Goal: Navigation & Orientation: Understand site structure

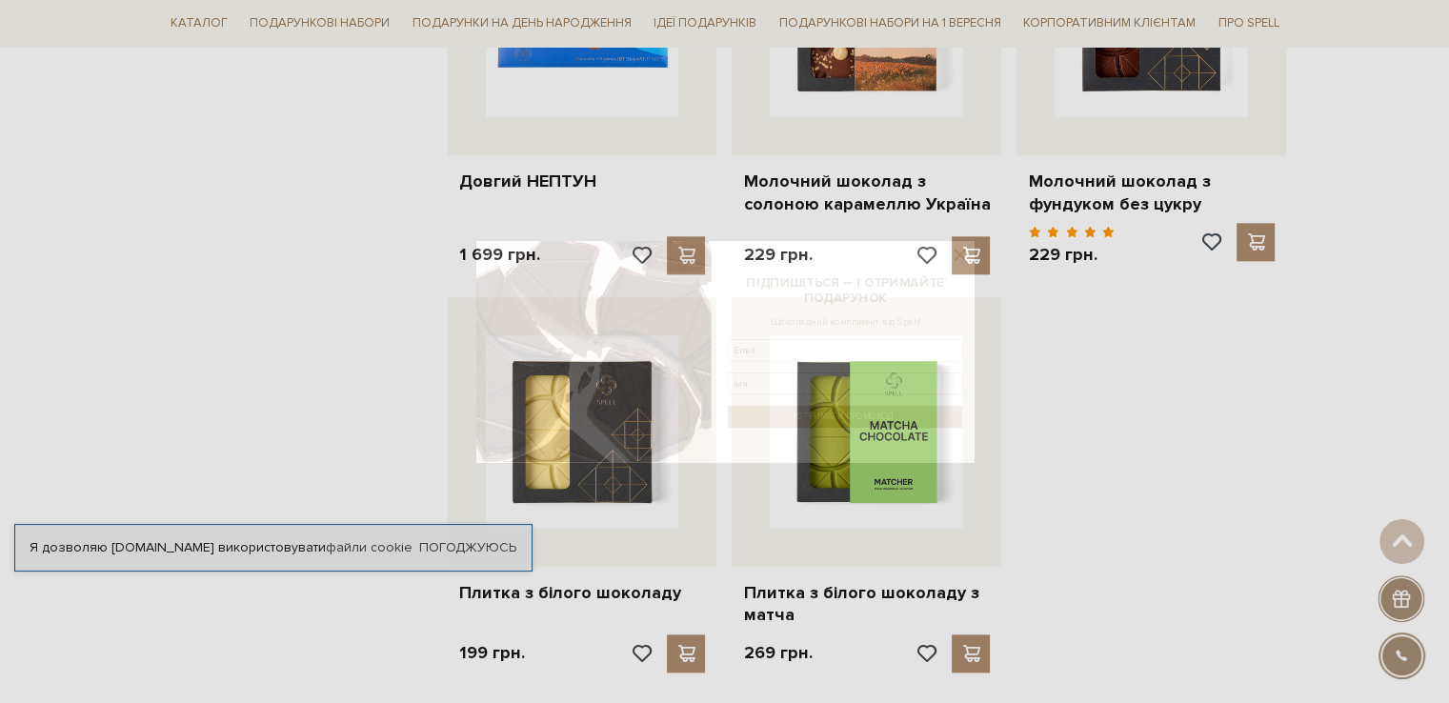
scroll to position [2477, 0]
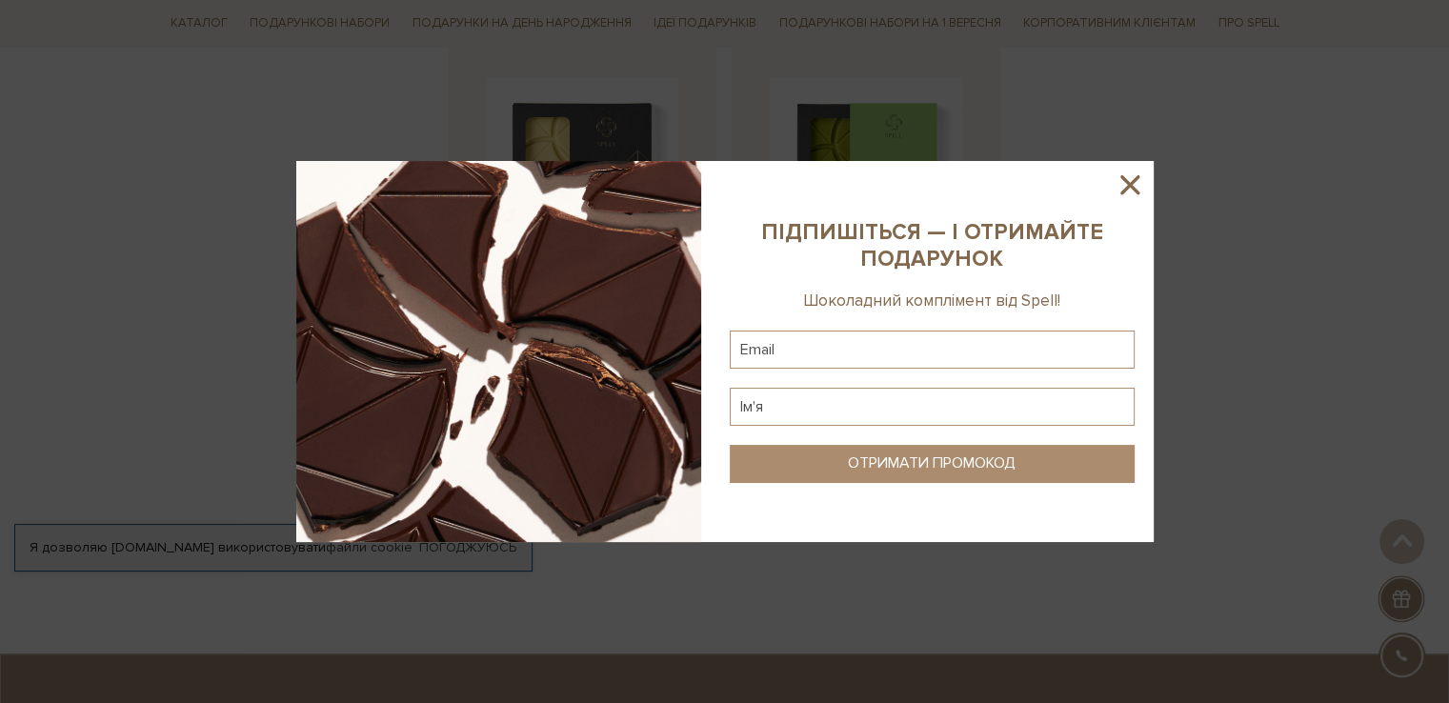
click at [1129, 180] on icon at bounding box center [1130, 185] width 32 height 32
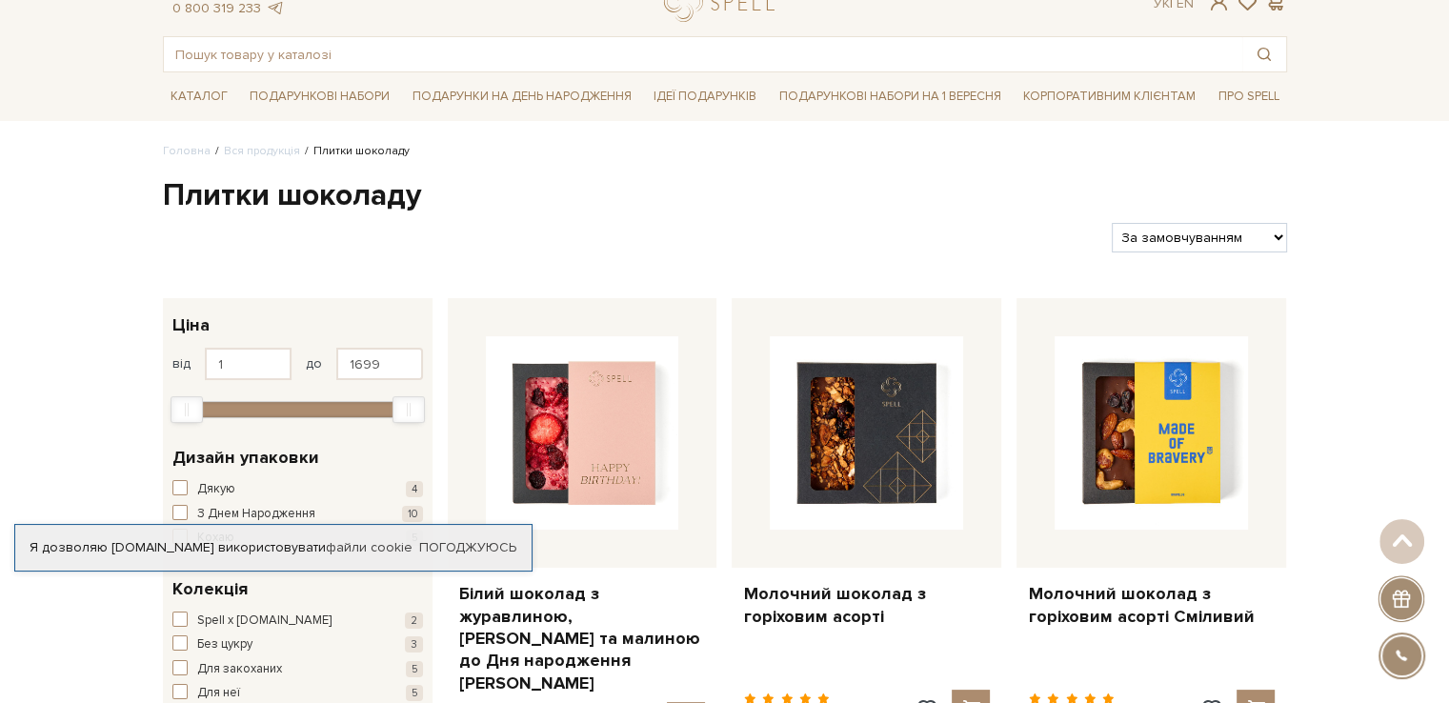
scroll to position [0, 0]
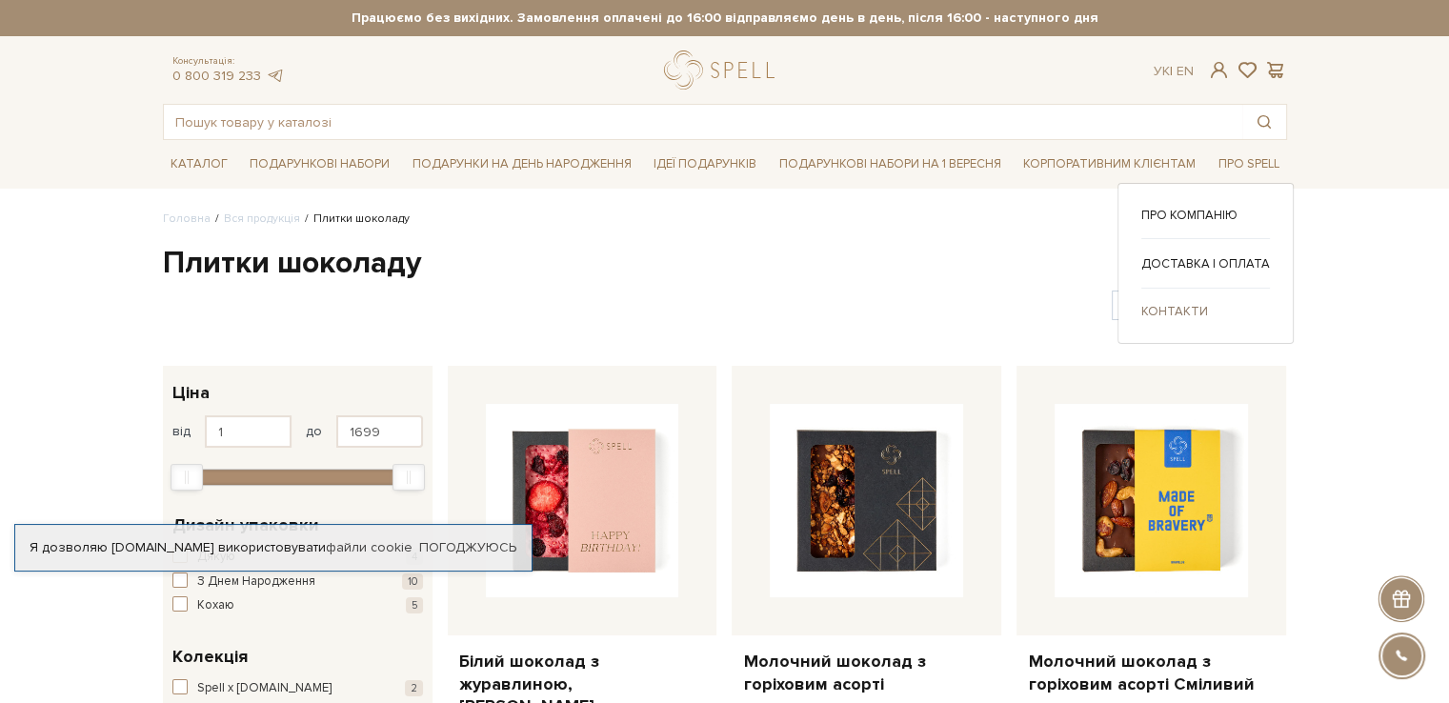
click at [1173, 316] on link "Контакти" at bounding box center [1205, 311] width 129 height 17
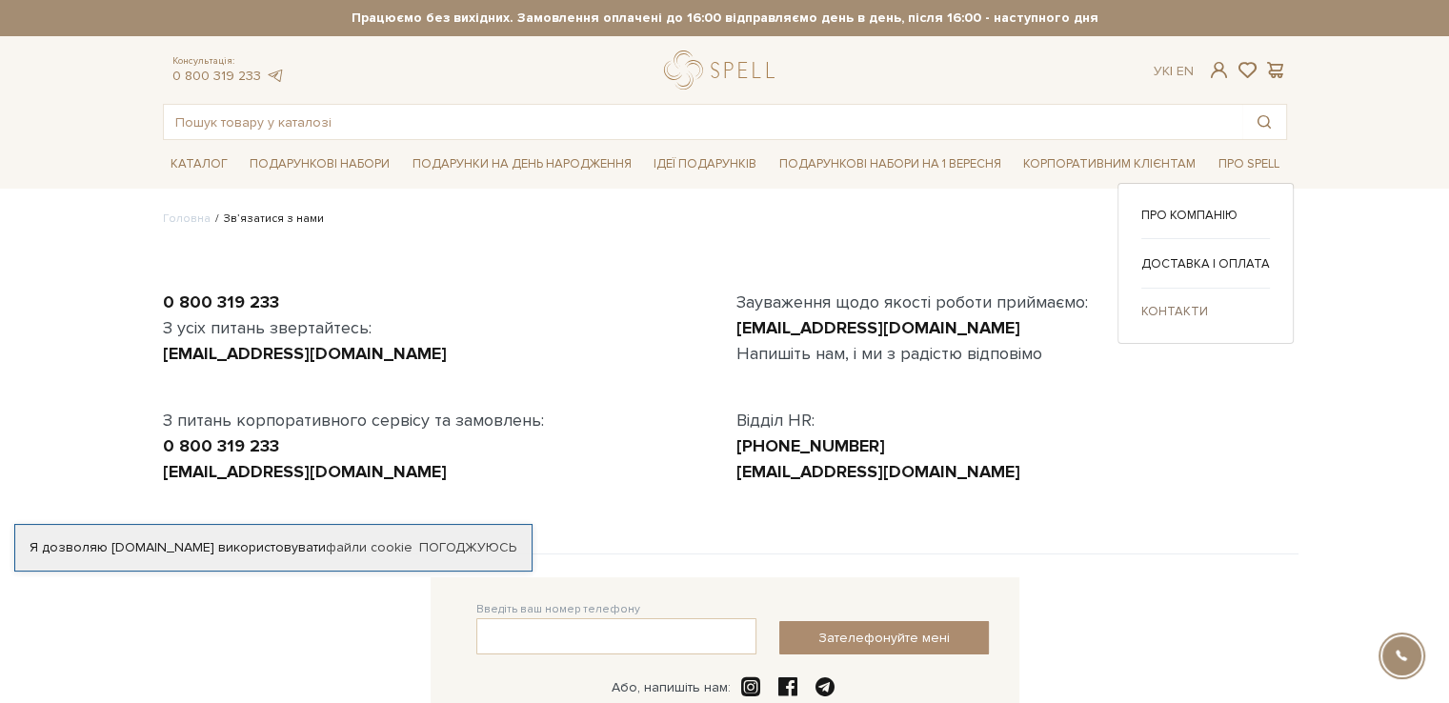
click at [1191, 310] on link "Контакти" at bounding box center [1205, 311] width 129 height 17
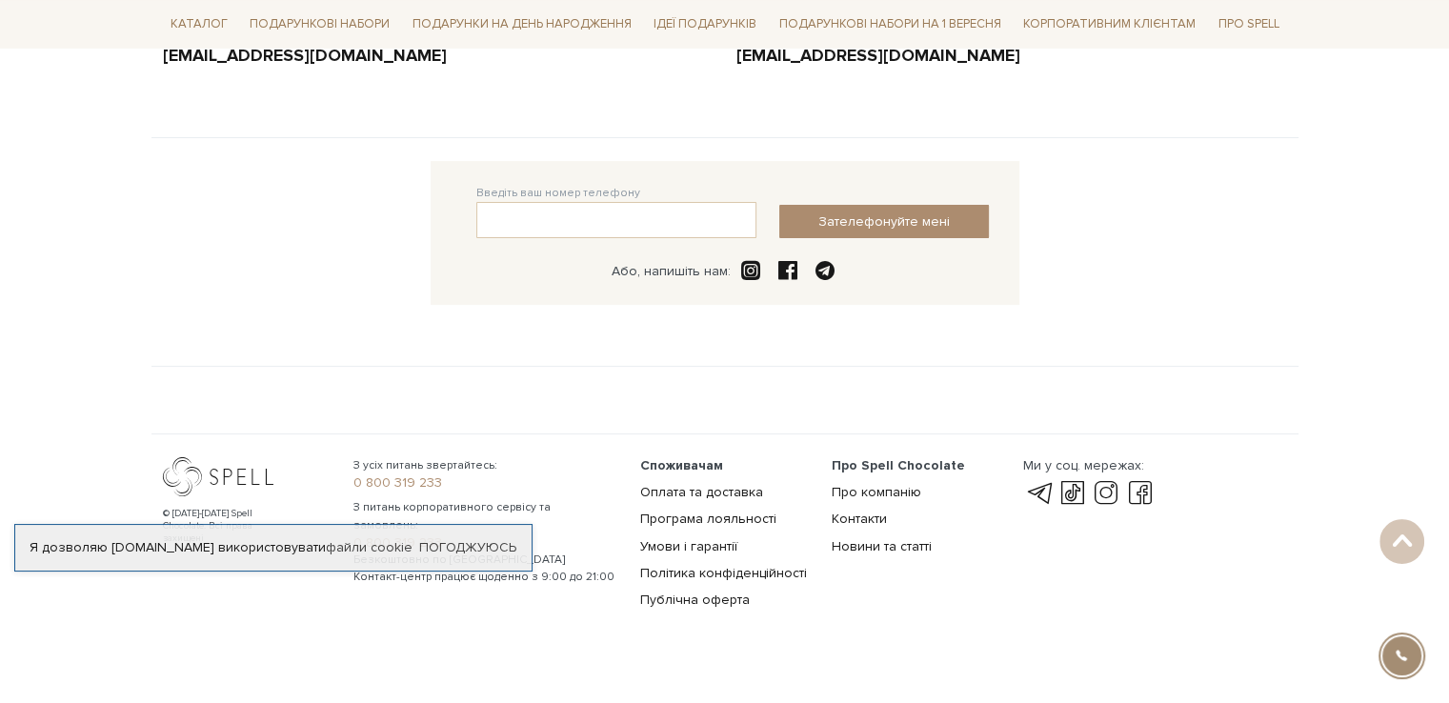
scroll to position [445, 0]
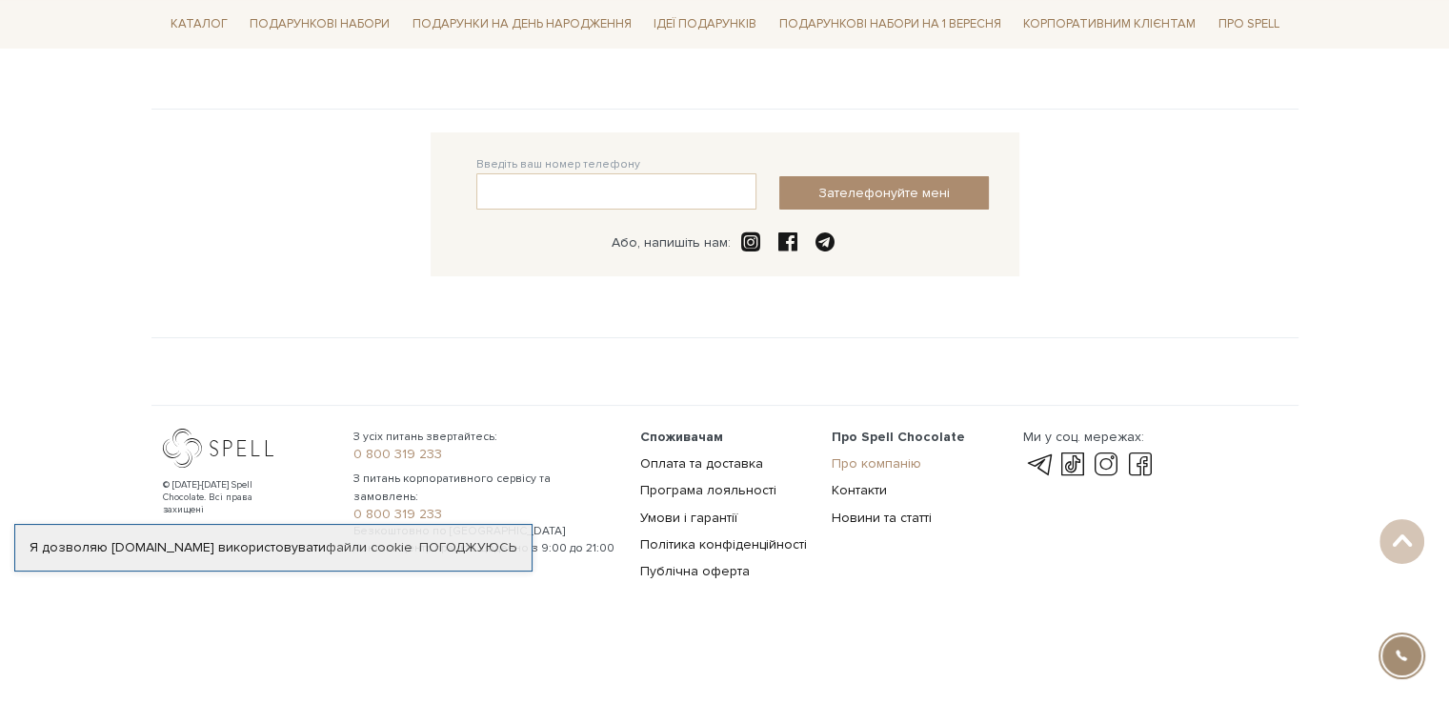
click at [899, 464] on link "Про компанію" at bounding box center [877, 463] width 90 height 16
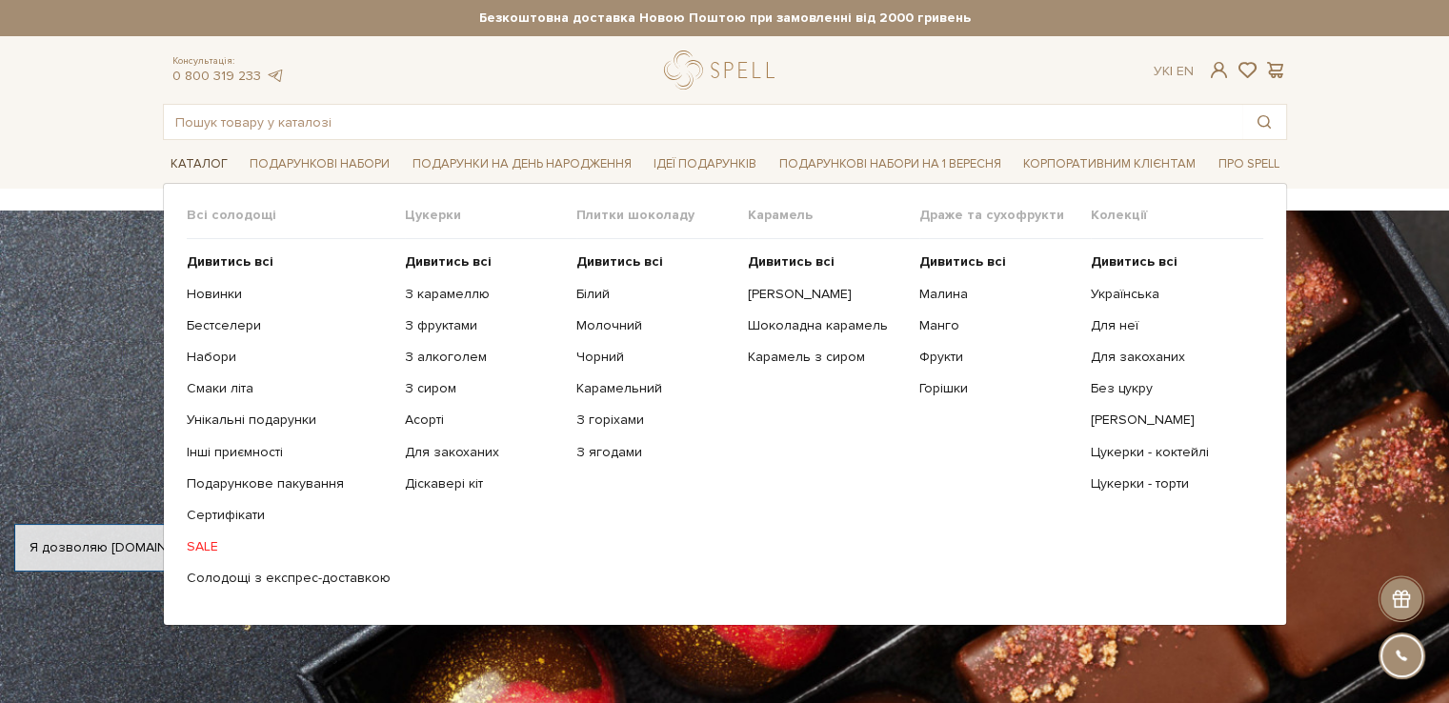
click at [187, 154] on link "Каталог" at bounding box center [199, 165] width 72 height 30
